Goal: Book appointment/travel/reservation

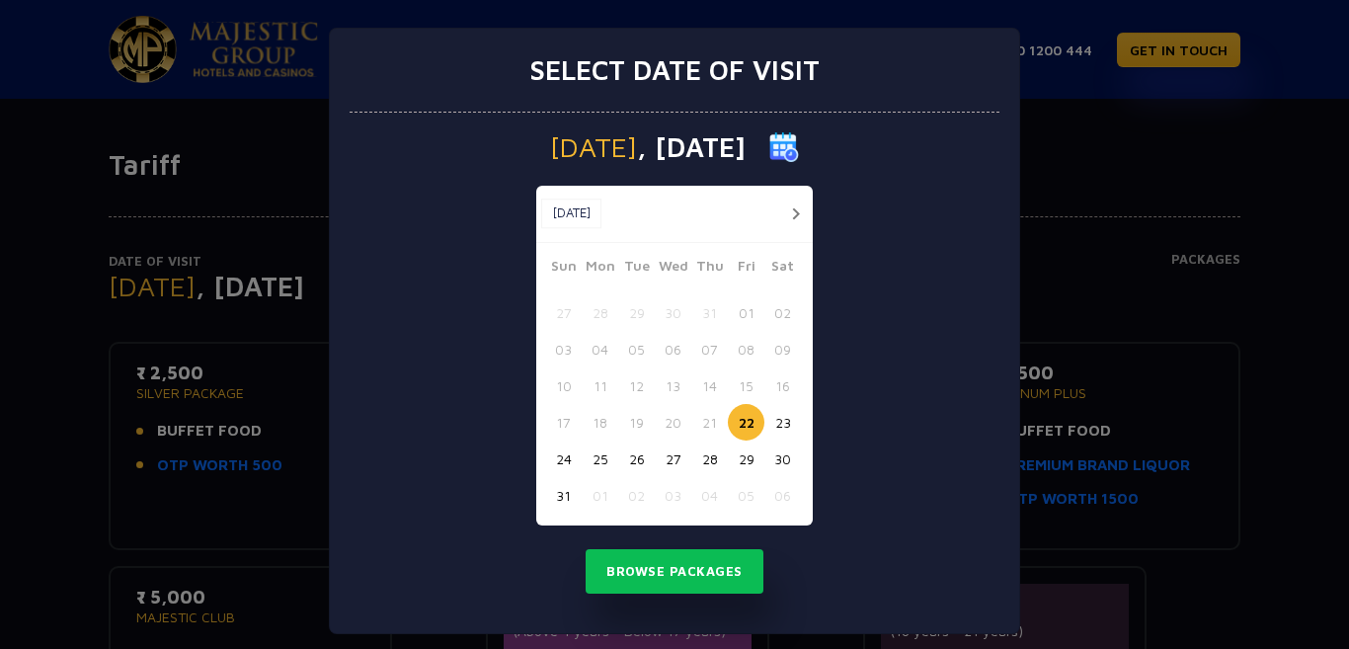
click at [787, 215] on button "button" at bounding box center [795, 214] width 25 height 25
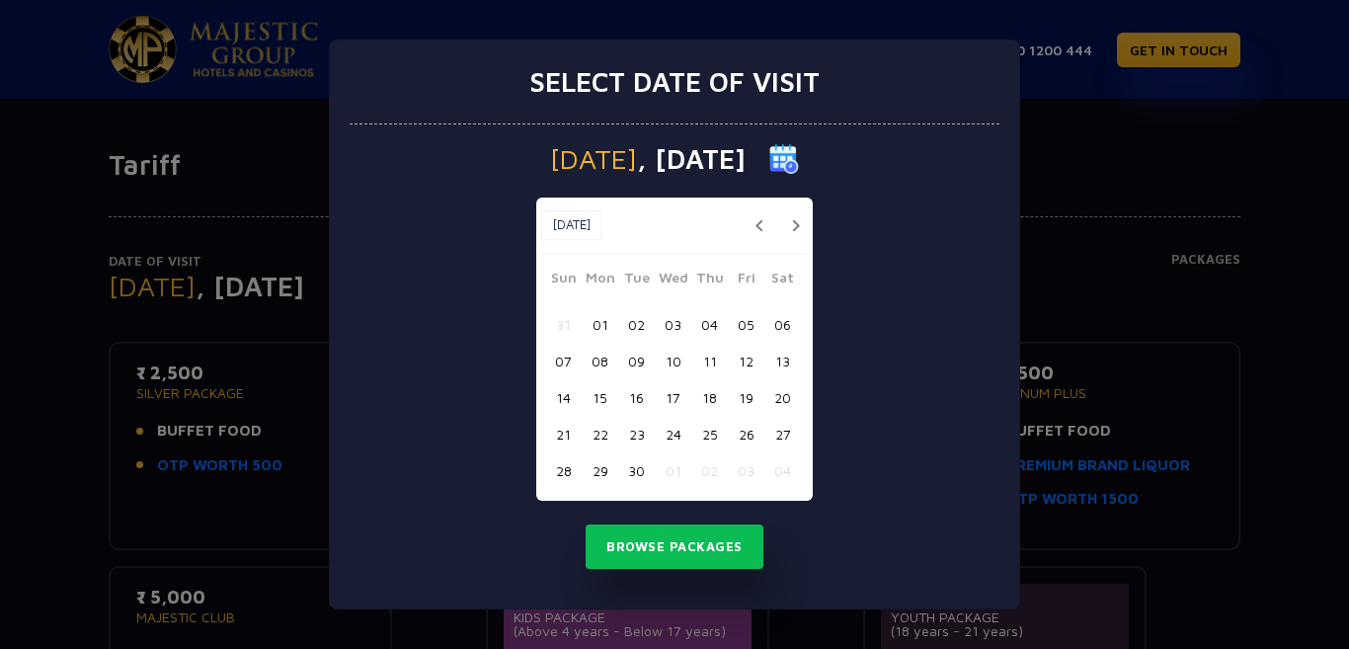
click at [787, 215] on button "button" at bounding box center [795, 225] width 25 height 25
click at [786, 215] on button "button" at bounding box center [795, 225] width 25 height 25
click at [797, 228] on button "button" at bounding box center [795, 225] width 25 height 25
click at [797, 229] on button "button" at bounding box center [795, 225] width 25 height 25
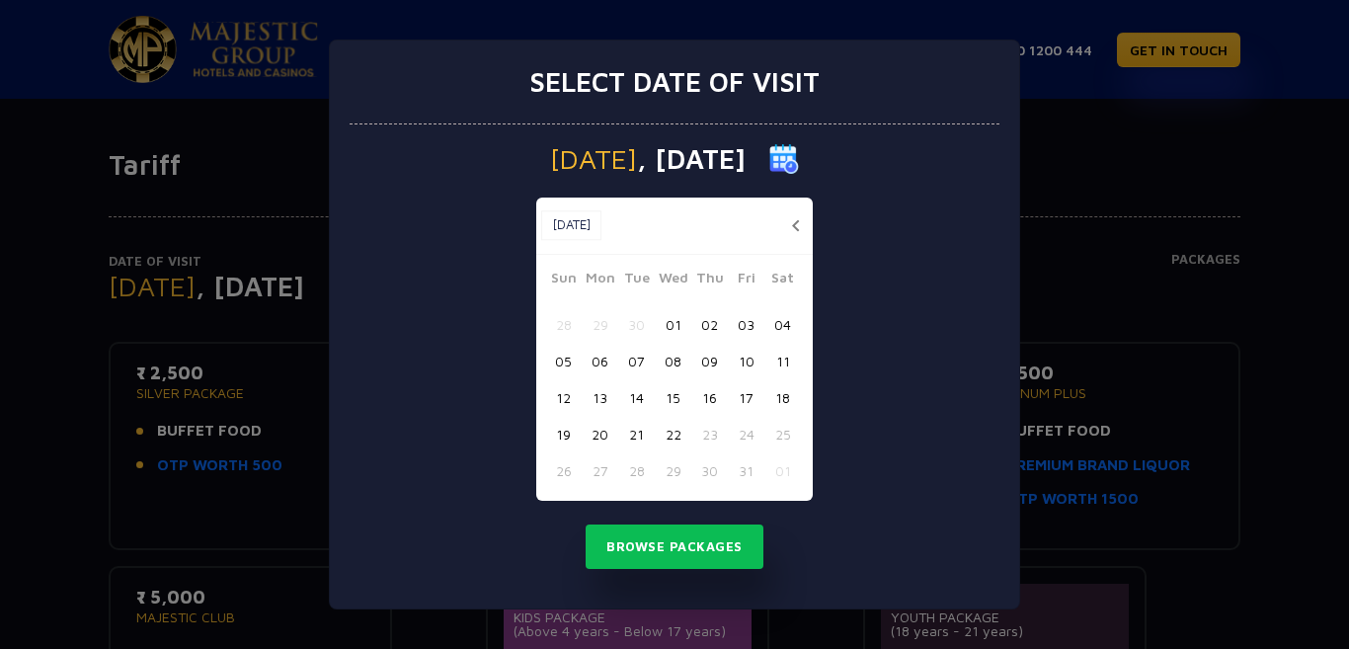
click at [797, 228] on button "button" at bounding box center [795, 225] width 25 height 25
click at [749, 400] on button "17" at bounding box center [746, 397] width 37 height 37
click at [694, 536] on button "Browse Packages" at bounding box center [675, 547] width 178 height 45
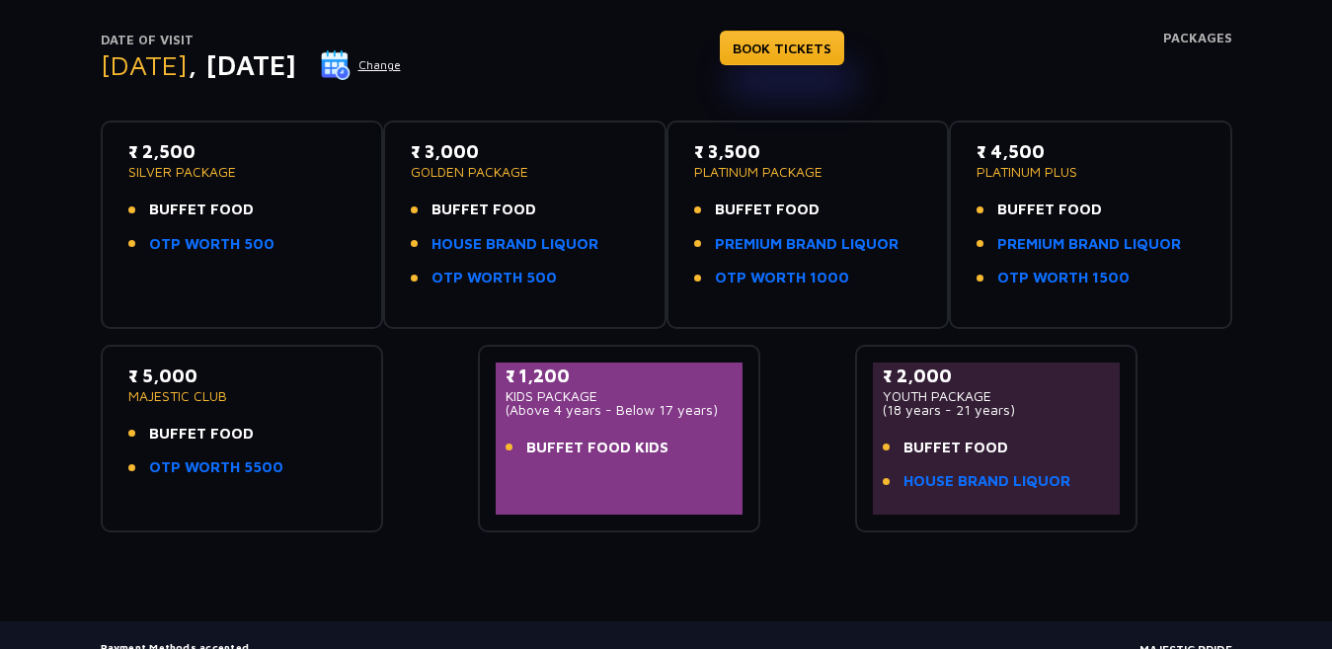
scroll to position [208, 0]
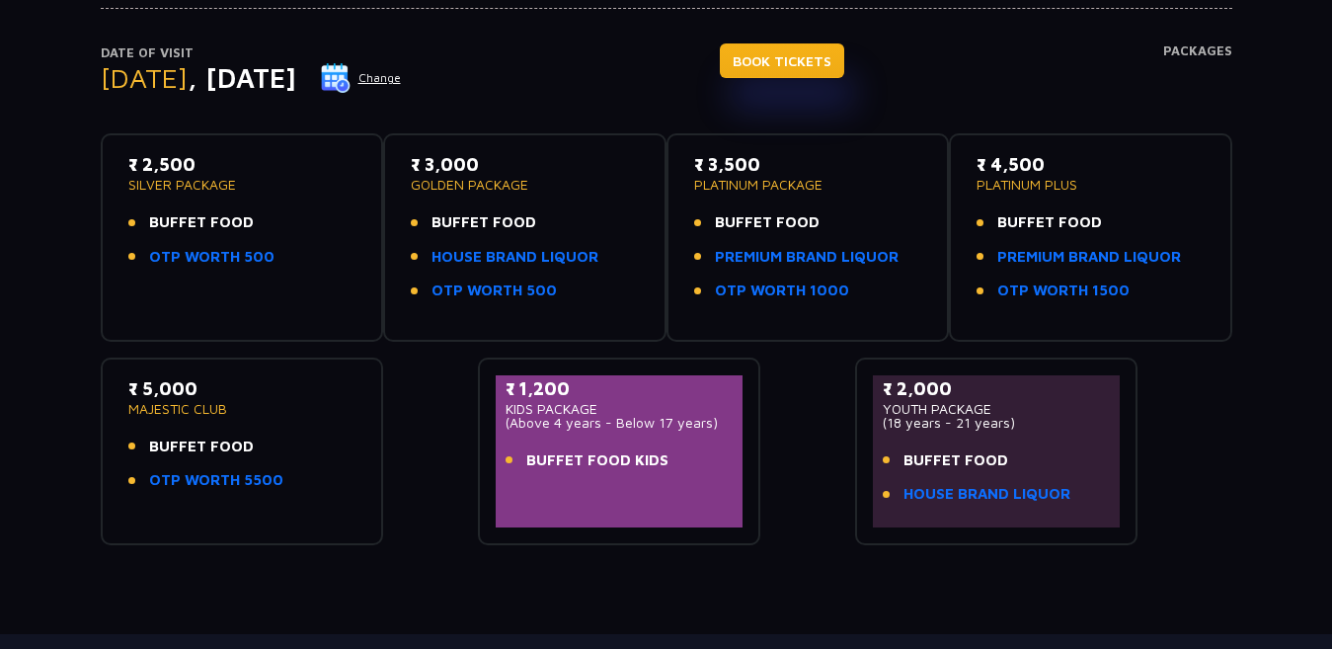
click at [776, 59] on link "BOOK TICKETS" at bounding box center [782, 60] width 124 height 35
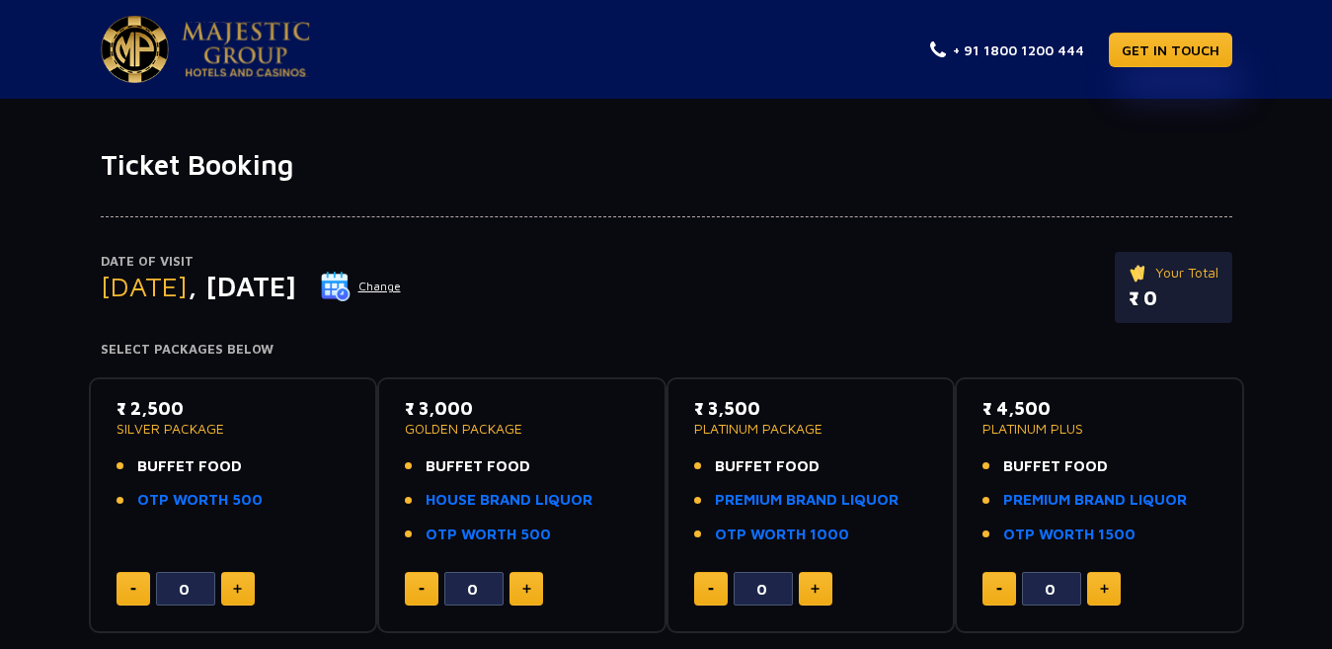
click at [785, 248] on div "Date of Visit Friday , 17 Oct 2025 Change Your Total ₹ 0 Select Packages Below" at bounding box center [667, 270] width 1156 height 176
click at [242, 587] on button at bounding box center [238, 589] width 34 height 34
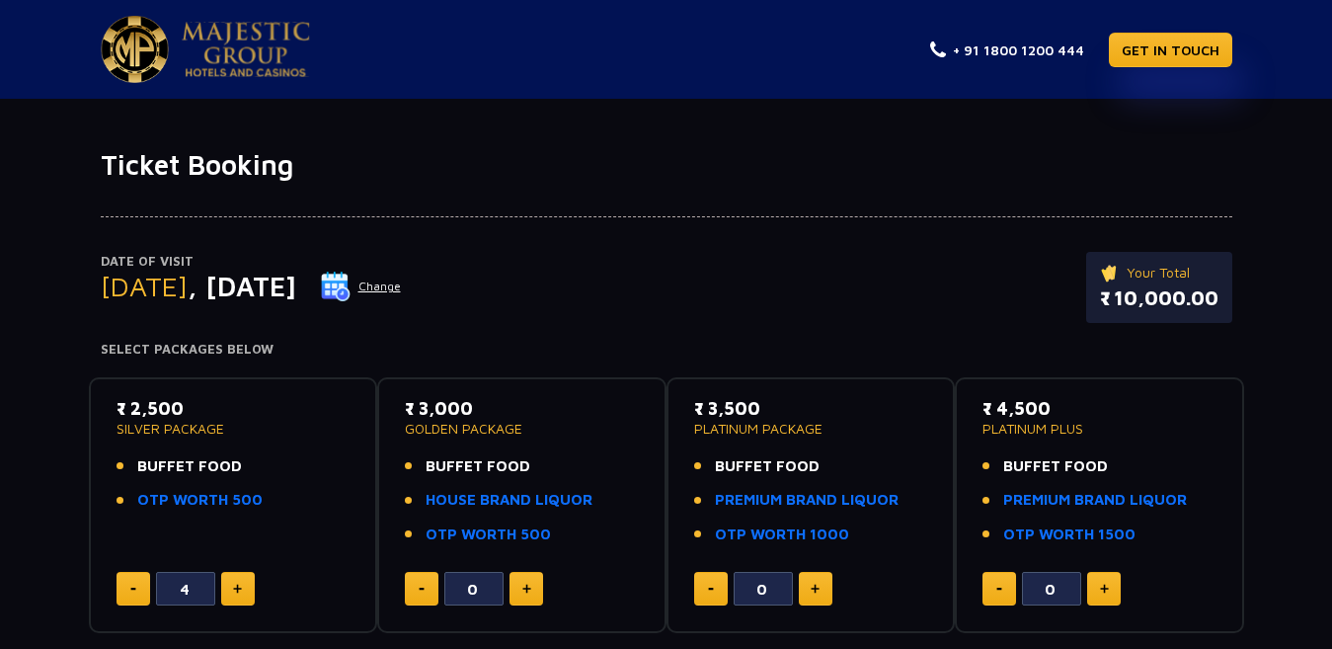
click at [242, 587] on button at bounding box center [238, 589] width 34 height 34
type input "7"
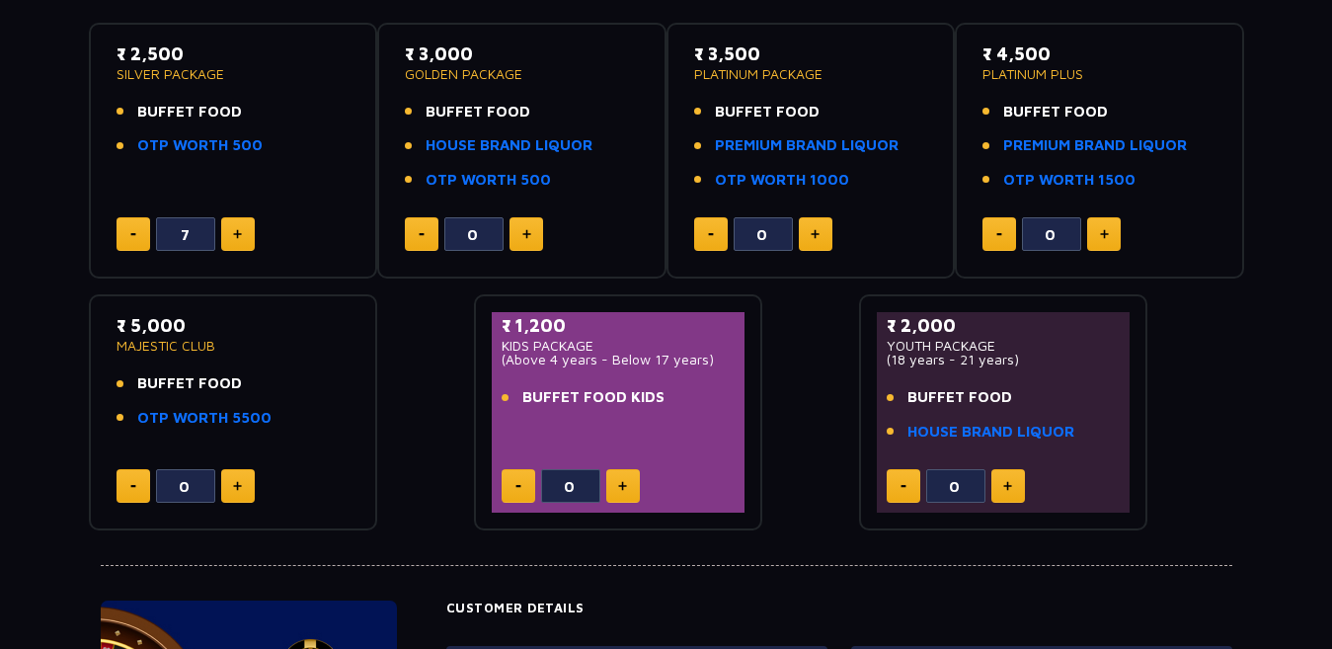
scroll to position [365, 0]
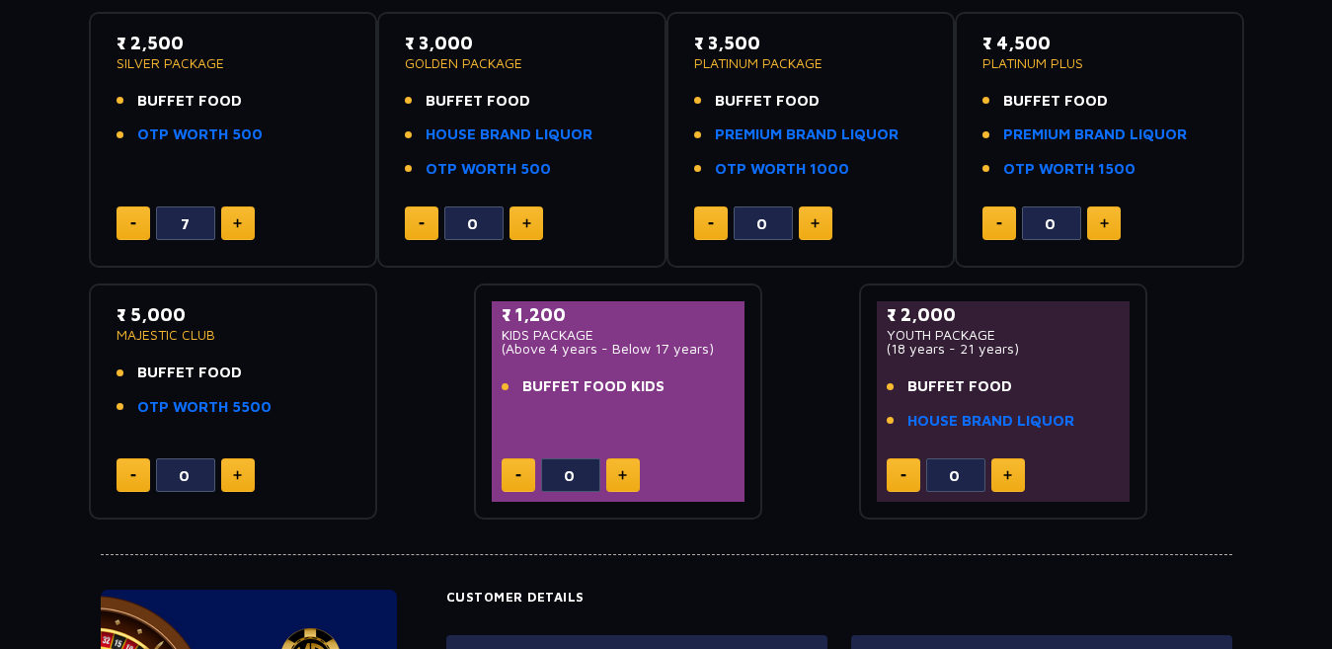
click at [620, 477] on img at bounding box center [622, 475] width 9 height 10
type input "1"
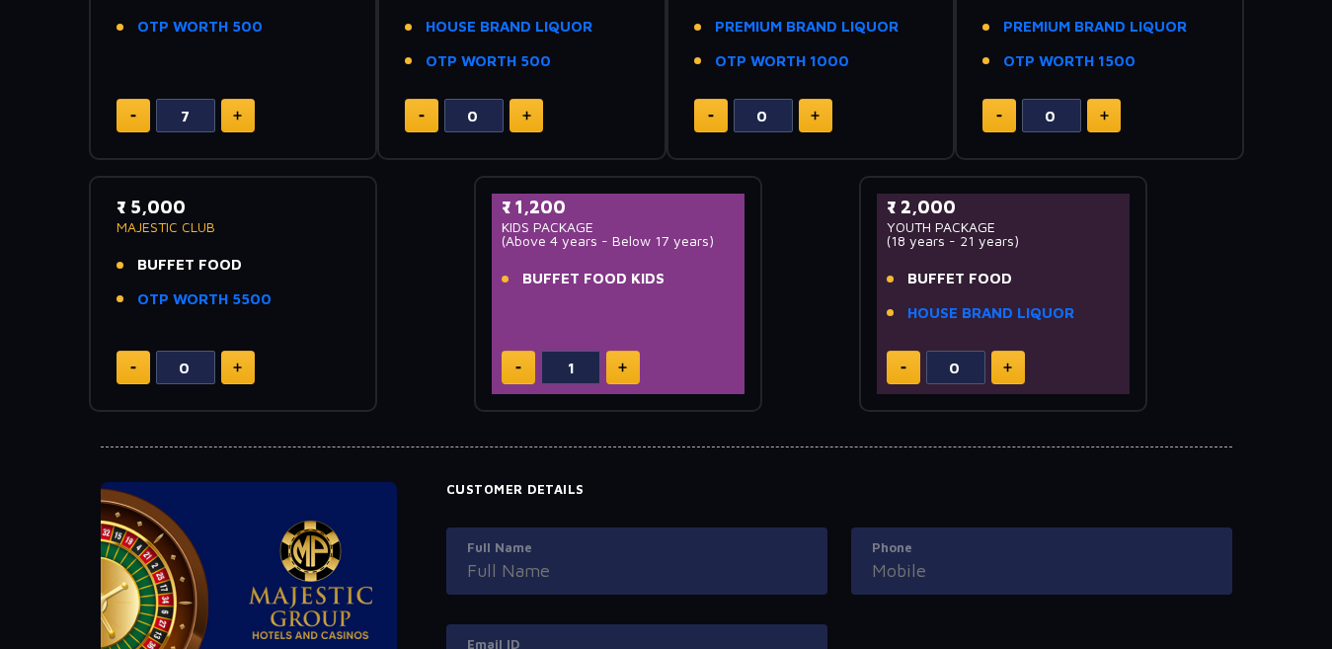
scroll to position [272, 0]
